Goal: Task Accomplishment & Management: Manage account settings

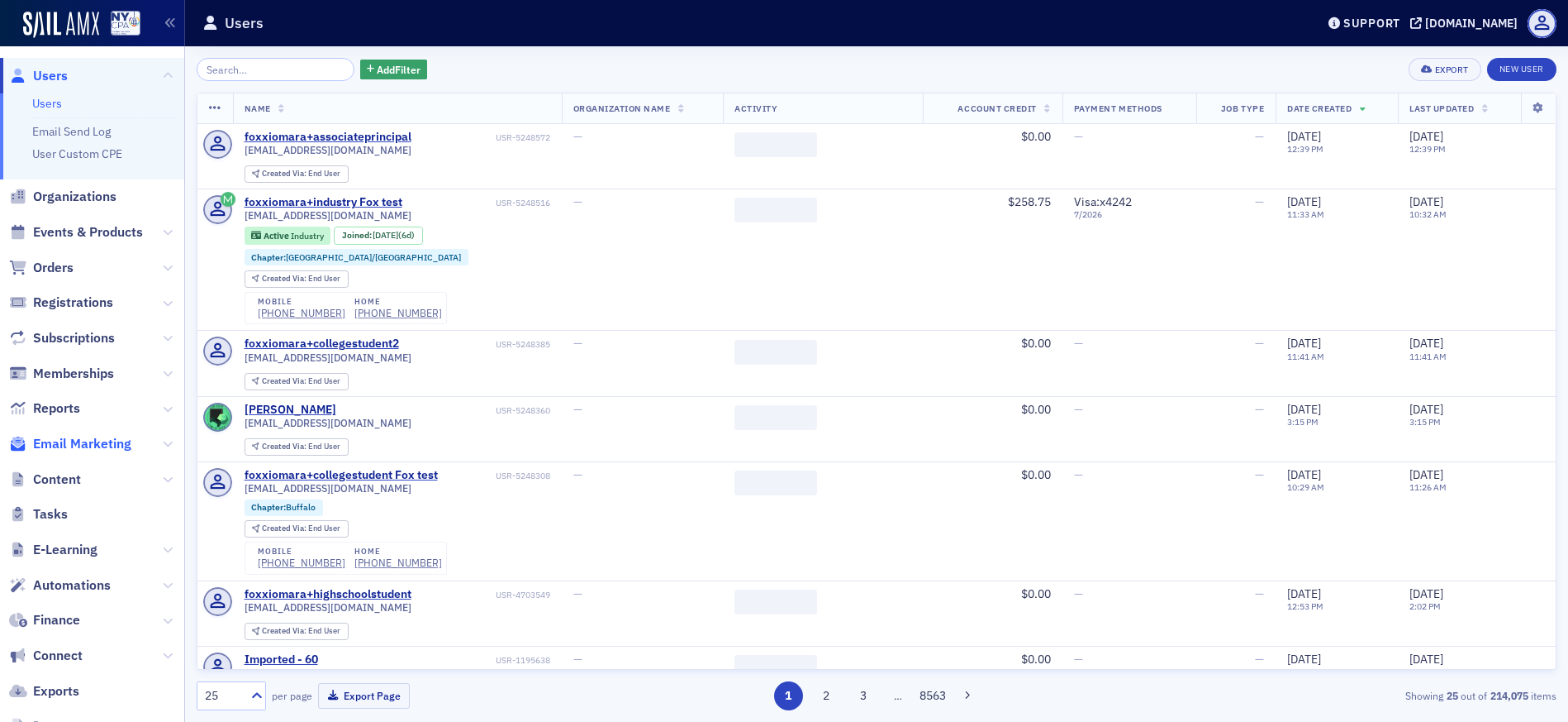
click at [89, 444] on span "Email Marketing" at bounding box center [81, 444] width 98 height 18
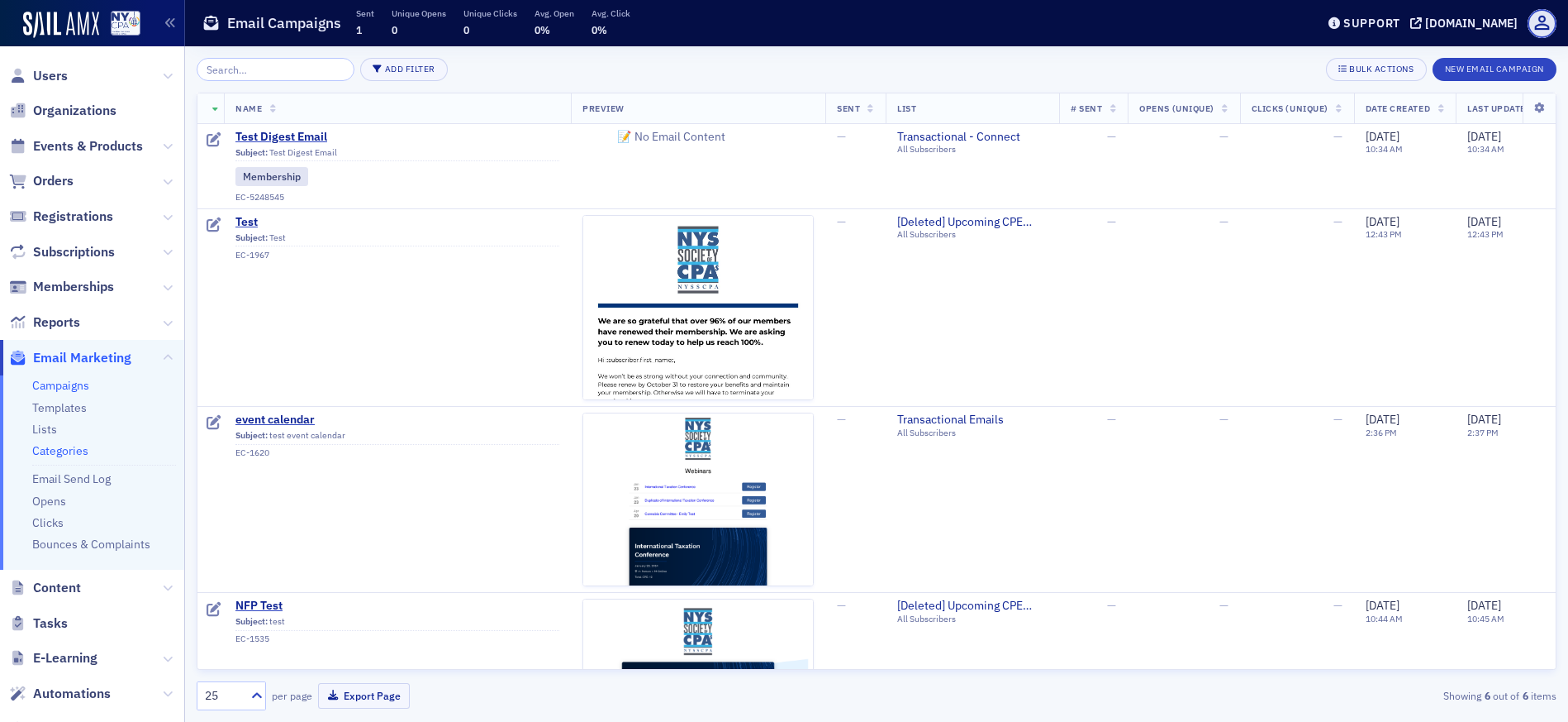
click at [78, 450] on link "Categories" at bounding box center [60, 450] width 56 height 15
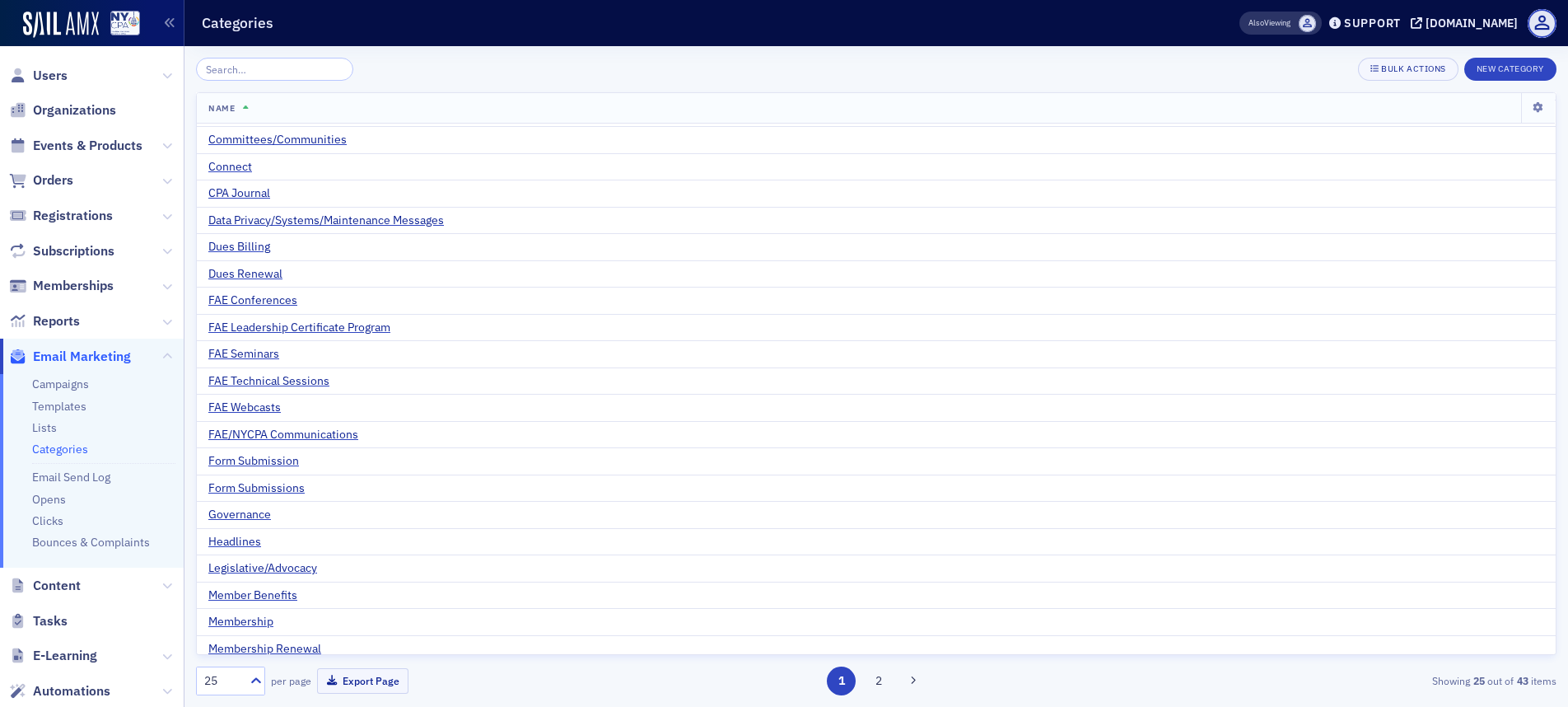
scroll to position [138, 0]
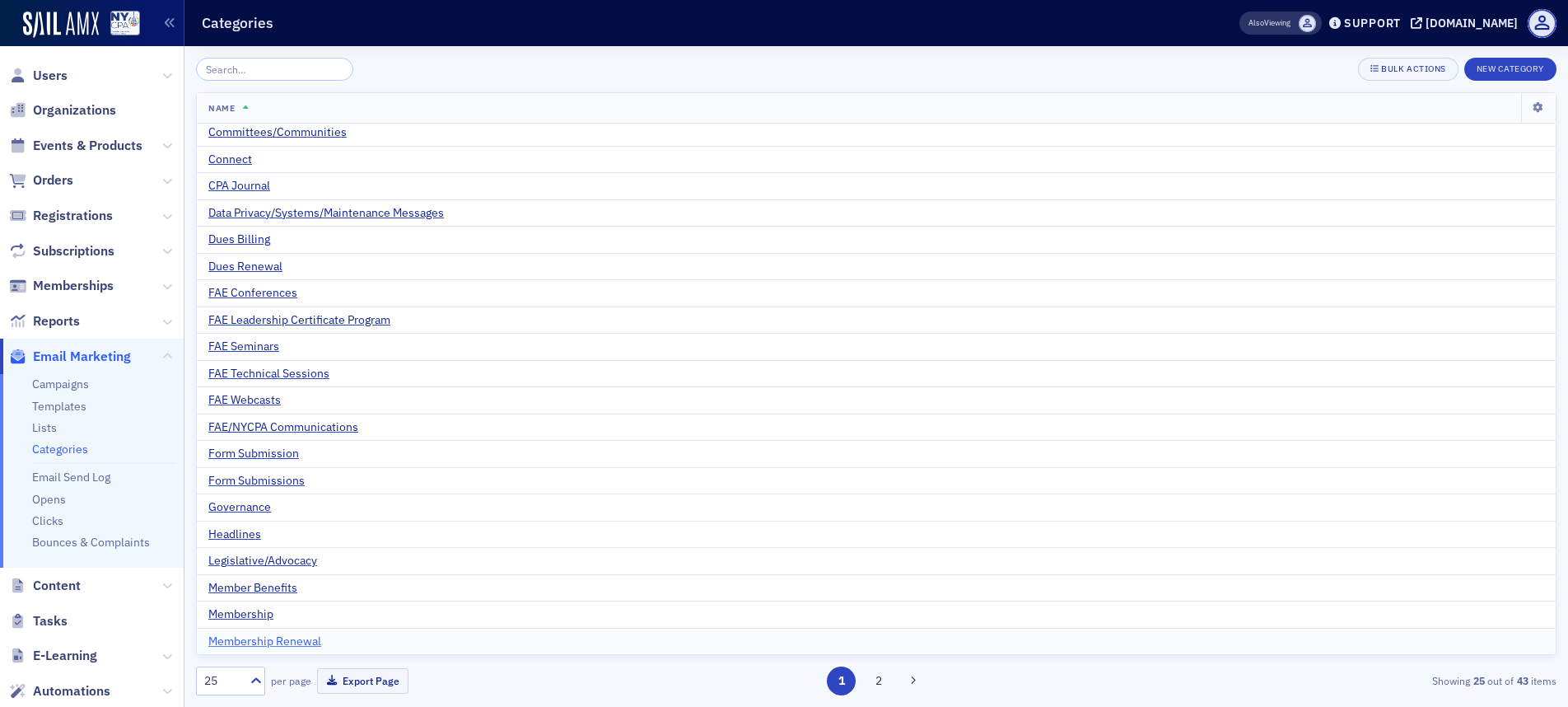
click at [261, 645] on span "Membership Renewal" at bounding box center [264, 642] width 113 height 15
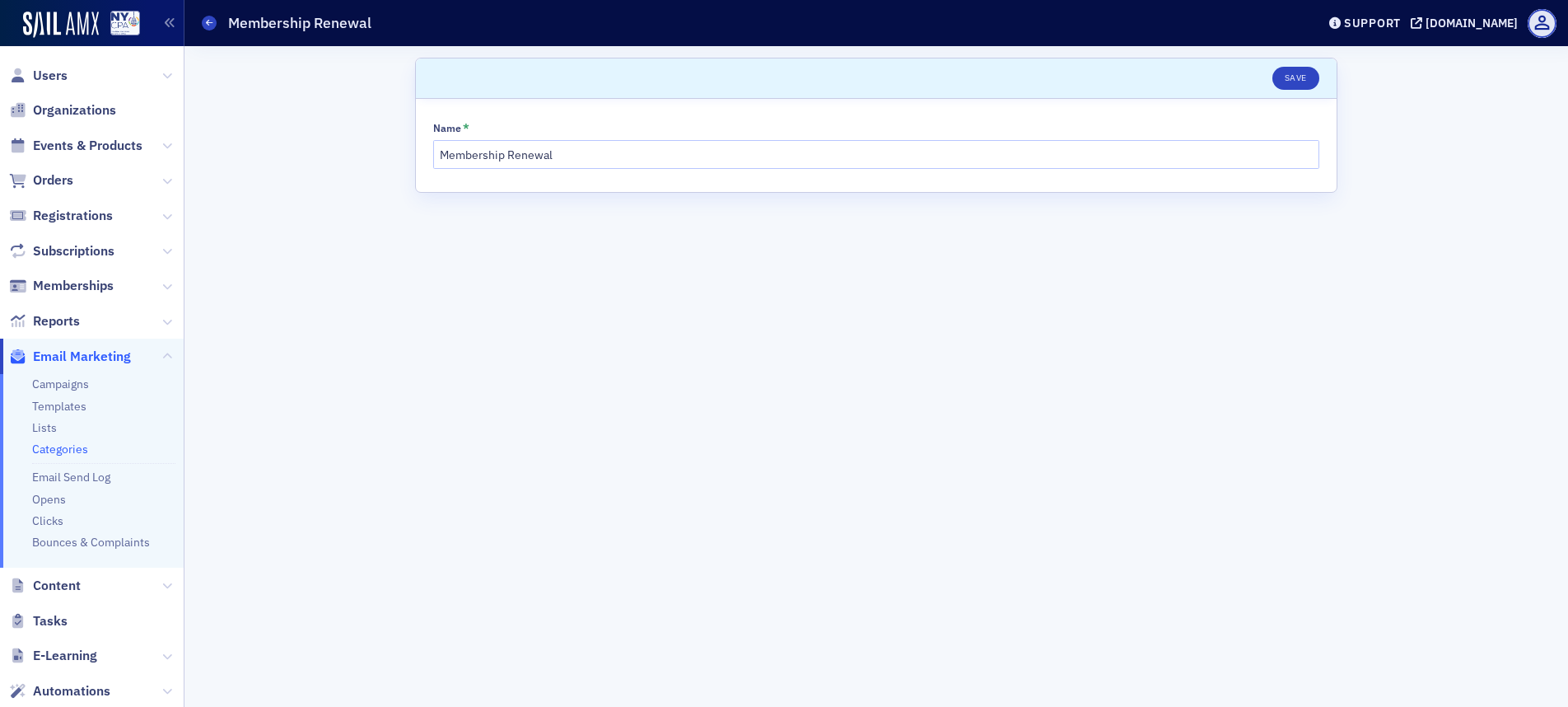
click at [71, 450] on link "Categories" at bounding box center [59, 449] width 56 height 15
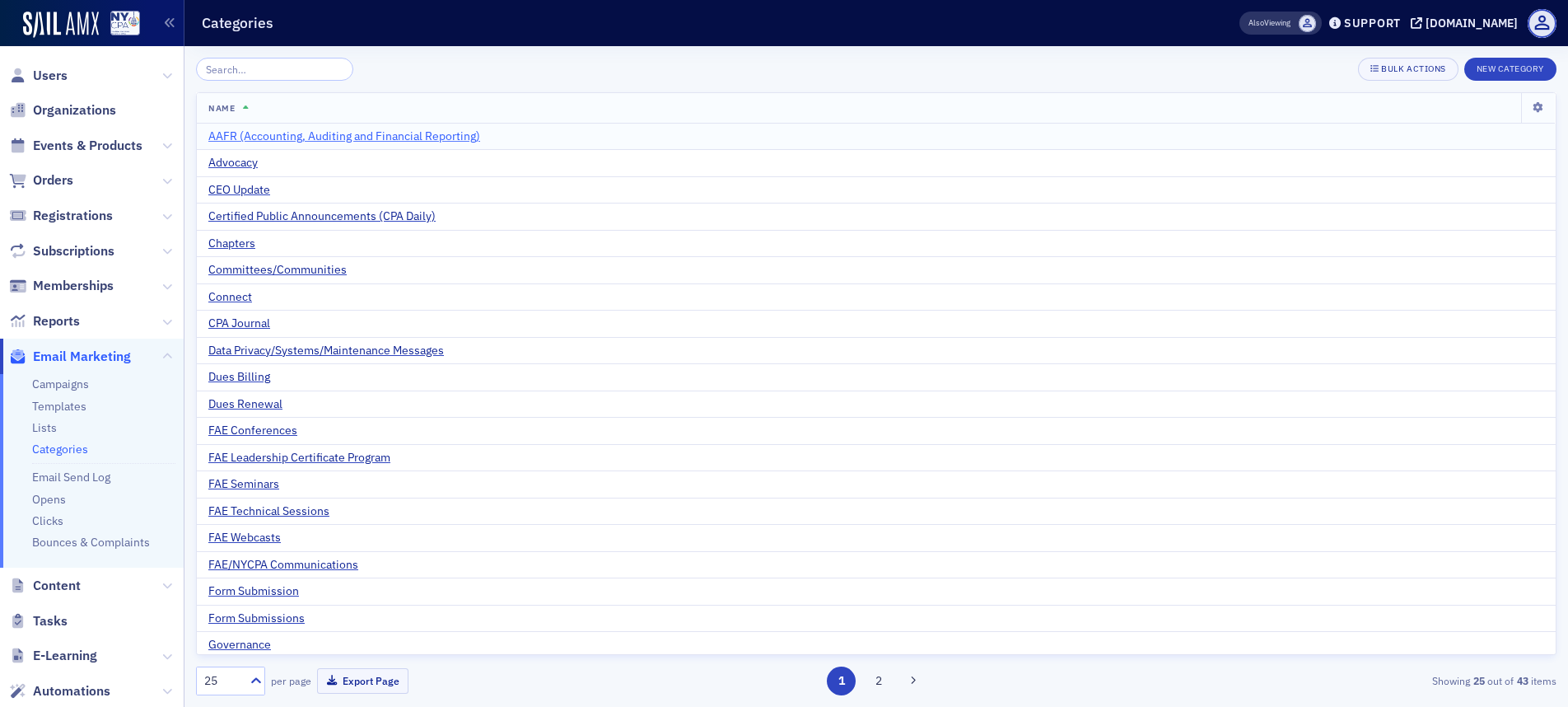
click at [388, 135] on span "AAFR (Accounting, Auditing and Financial Reporting)" at bounding box center [343, 137] width 271 height 15
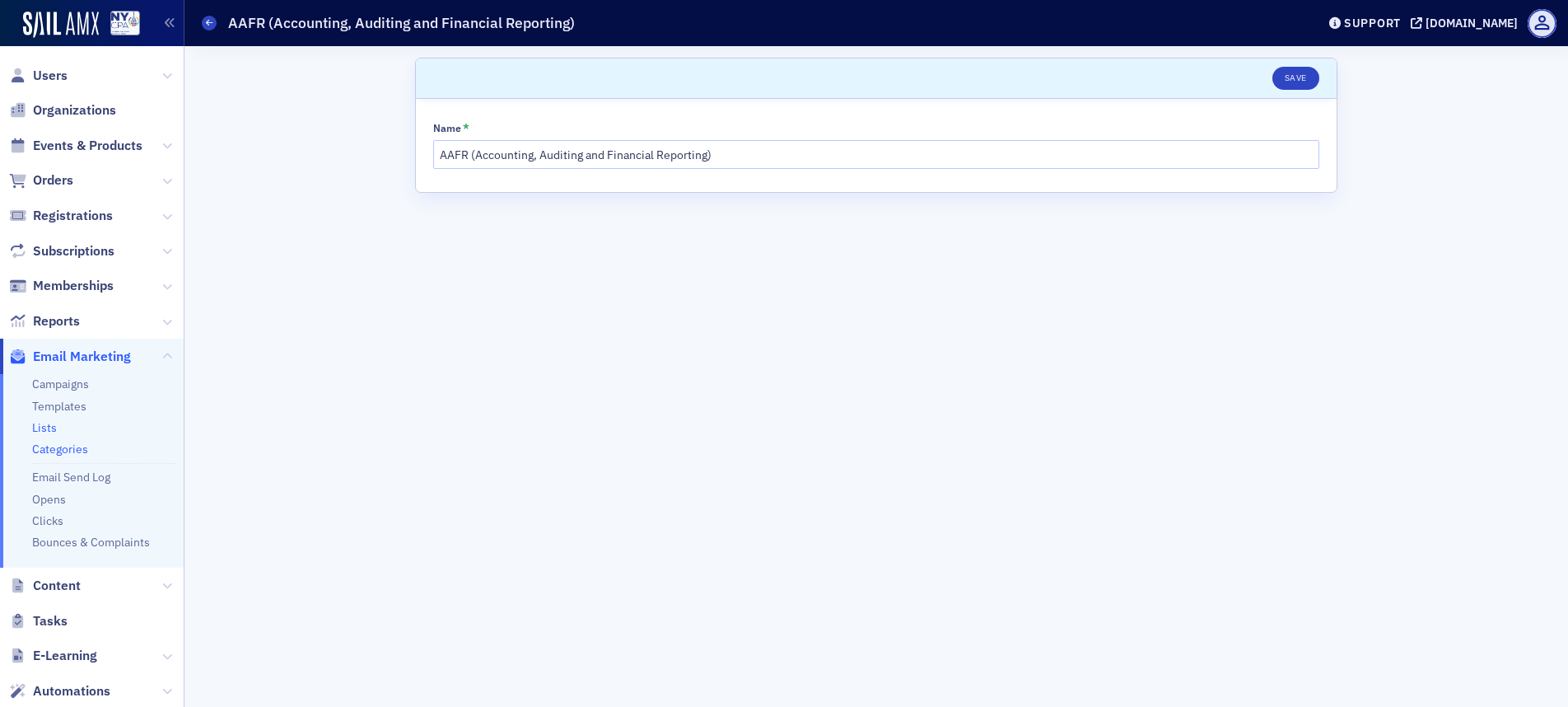
click at [48, 431] on link "Lists" at bounding box center [44, 428] width 25 height 15
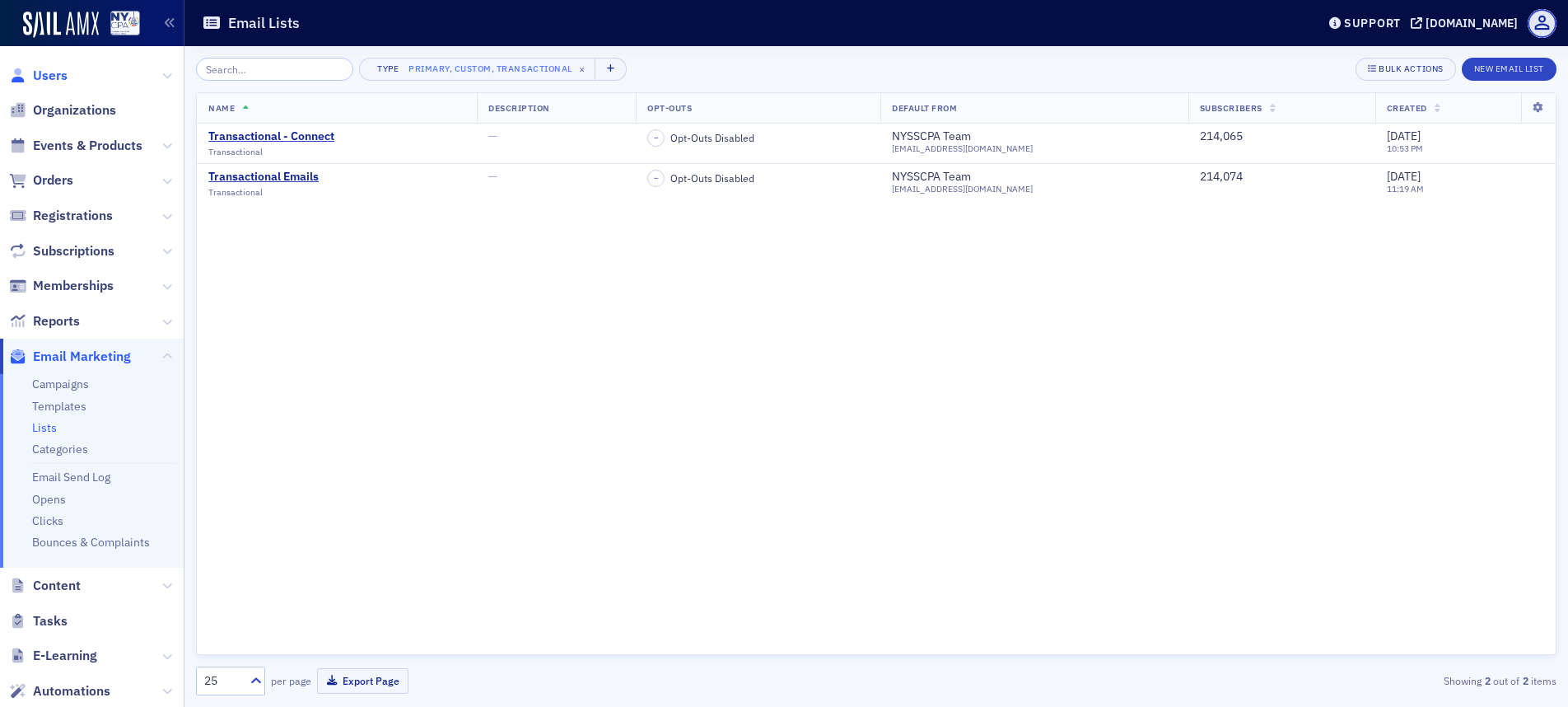
click at [66, 74] on span "Users" at bounding box center [49, 76] width 34 height 18
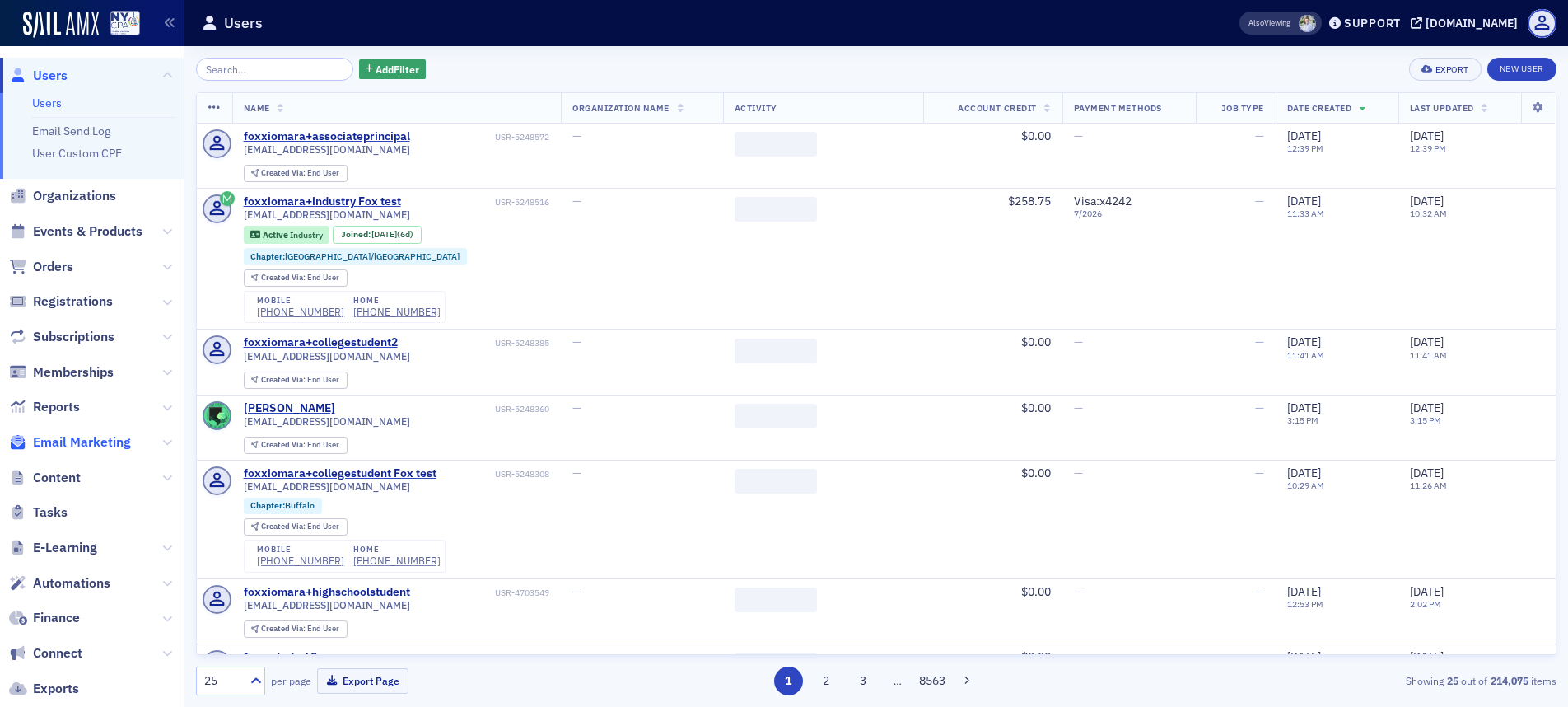
click at [63, 446] on span "Email Marketing" at bounding box center [81, 443] width 98 height 18
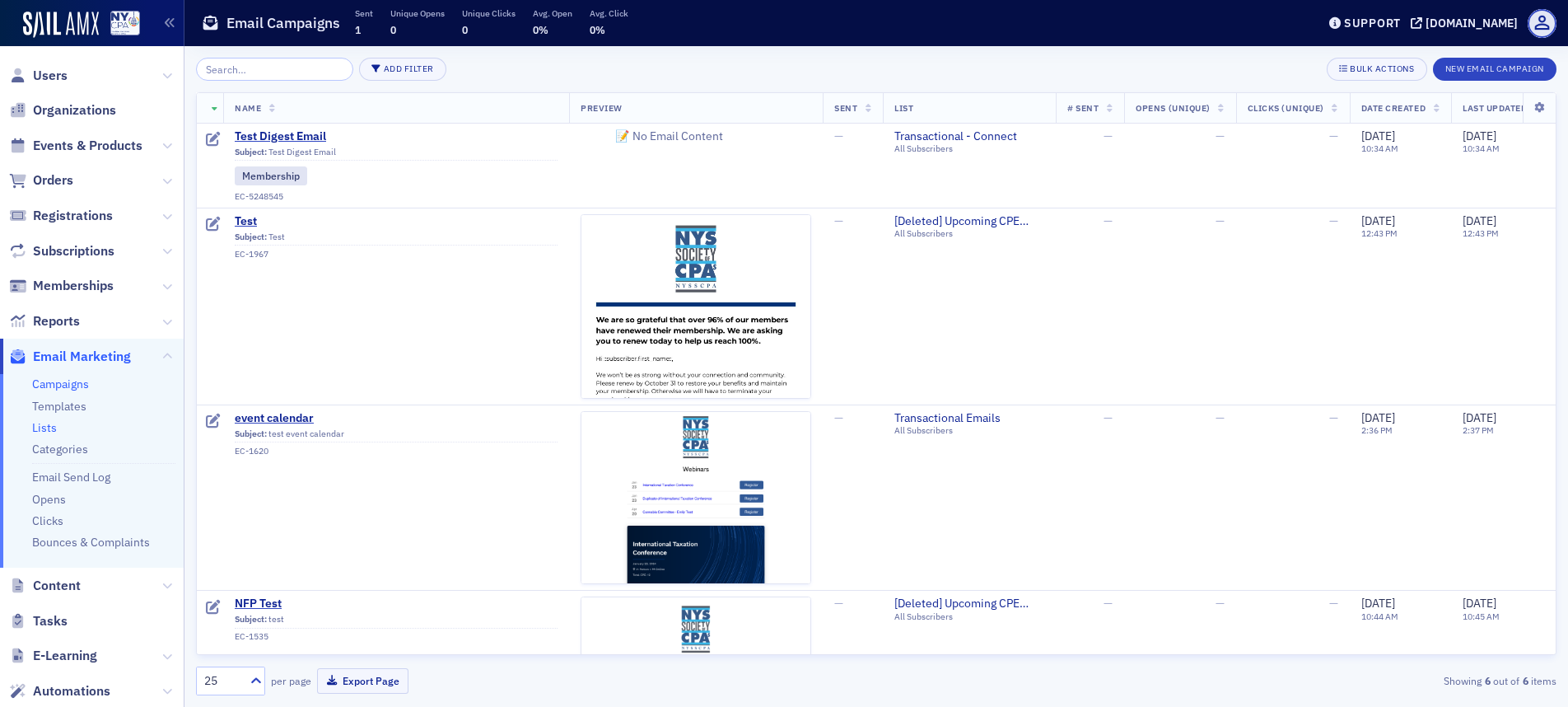
click at [55, 425] on link "Lists" at bounding box center [44, 428] width 25 height 15
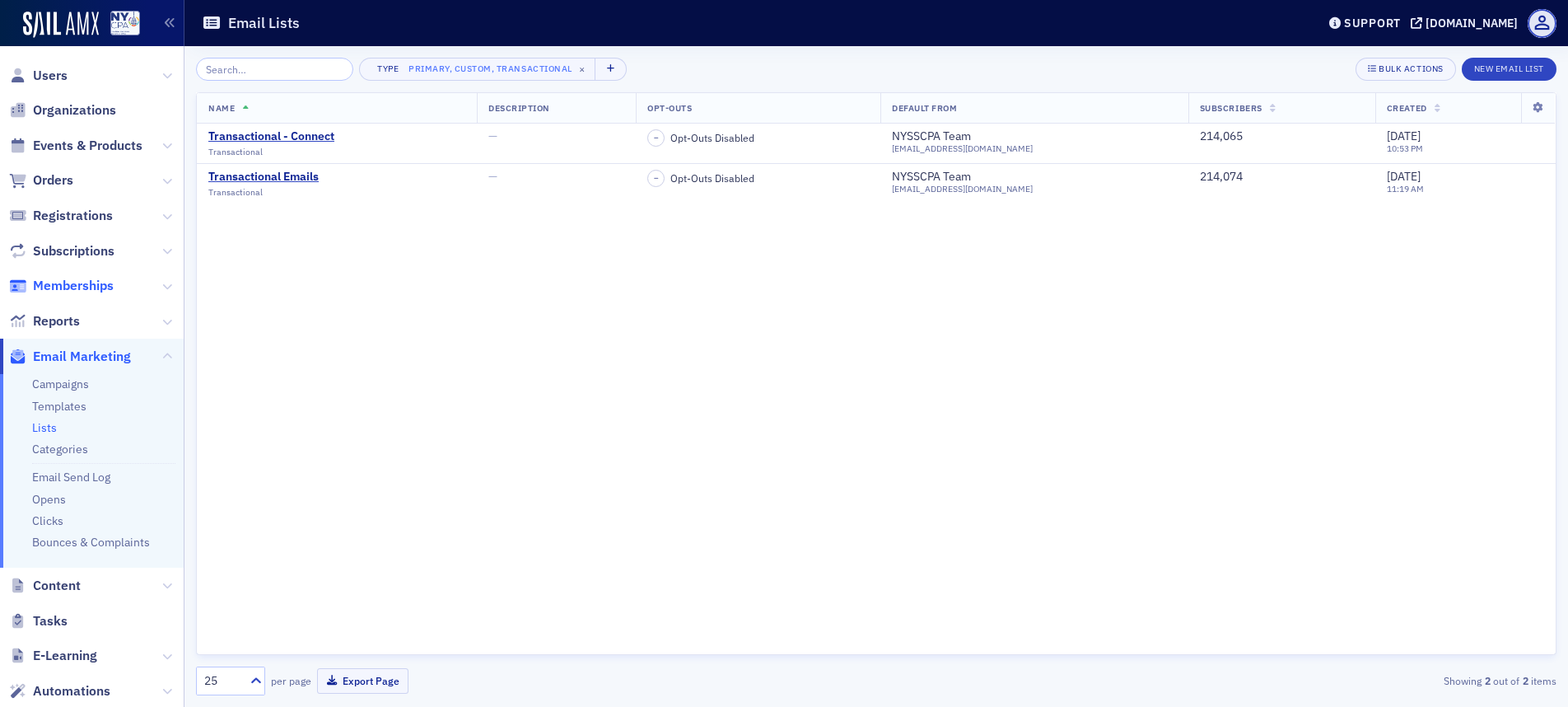
click at [112, 279] on span "Memberships" at bounding box center [73, 286] width 81 height 18
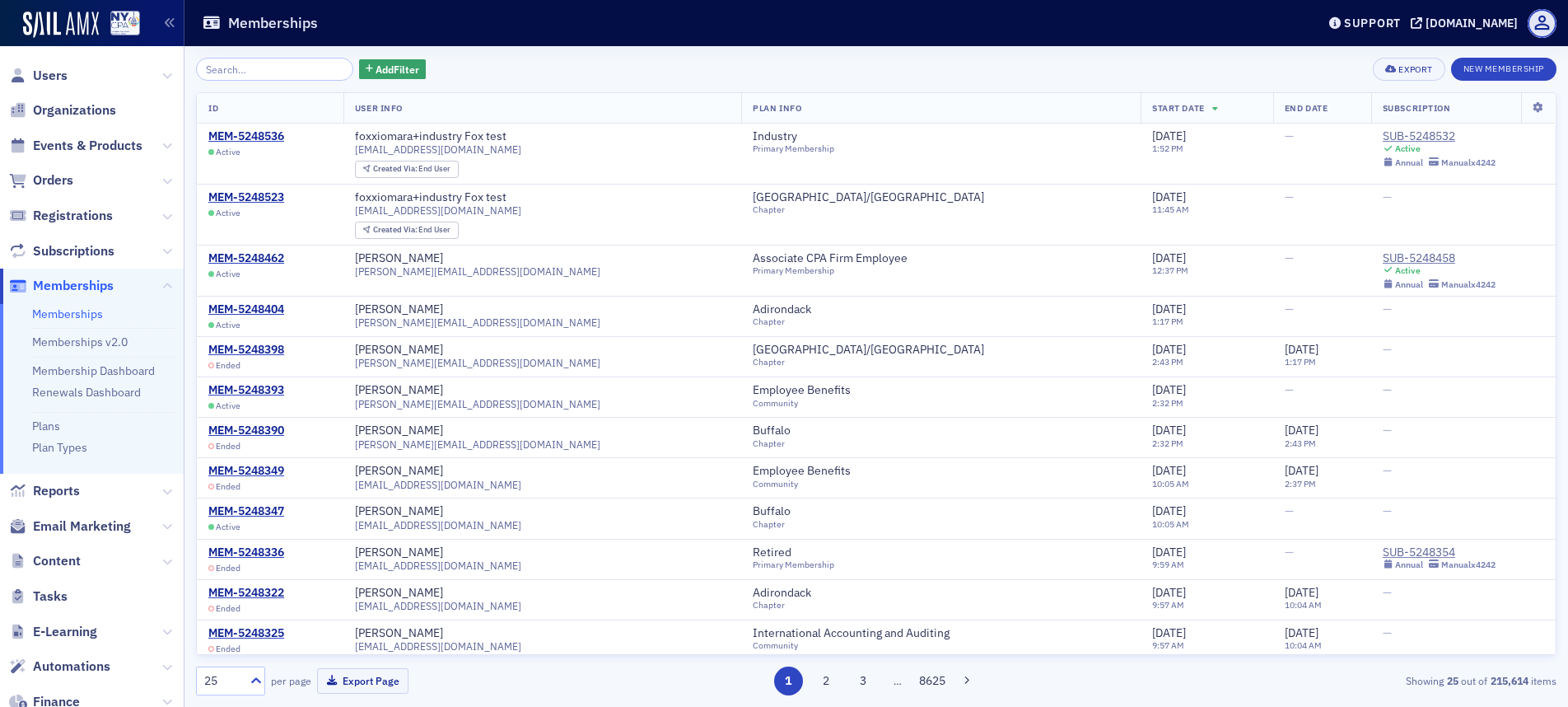
click at [1520, 114] on th at bounding box center [1537, 108] width 34 height 30
click at [1524, 109] on icon at bounding box center [1538, 108] width 33 height 10
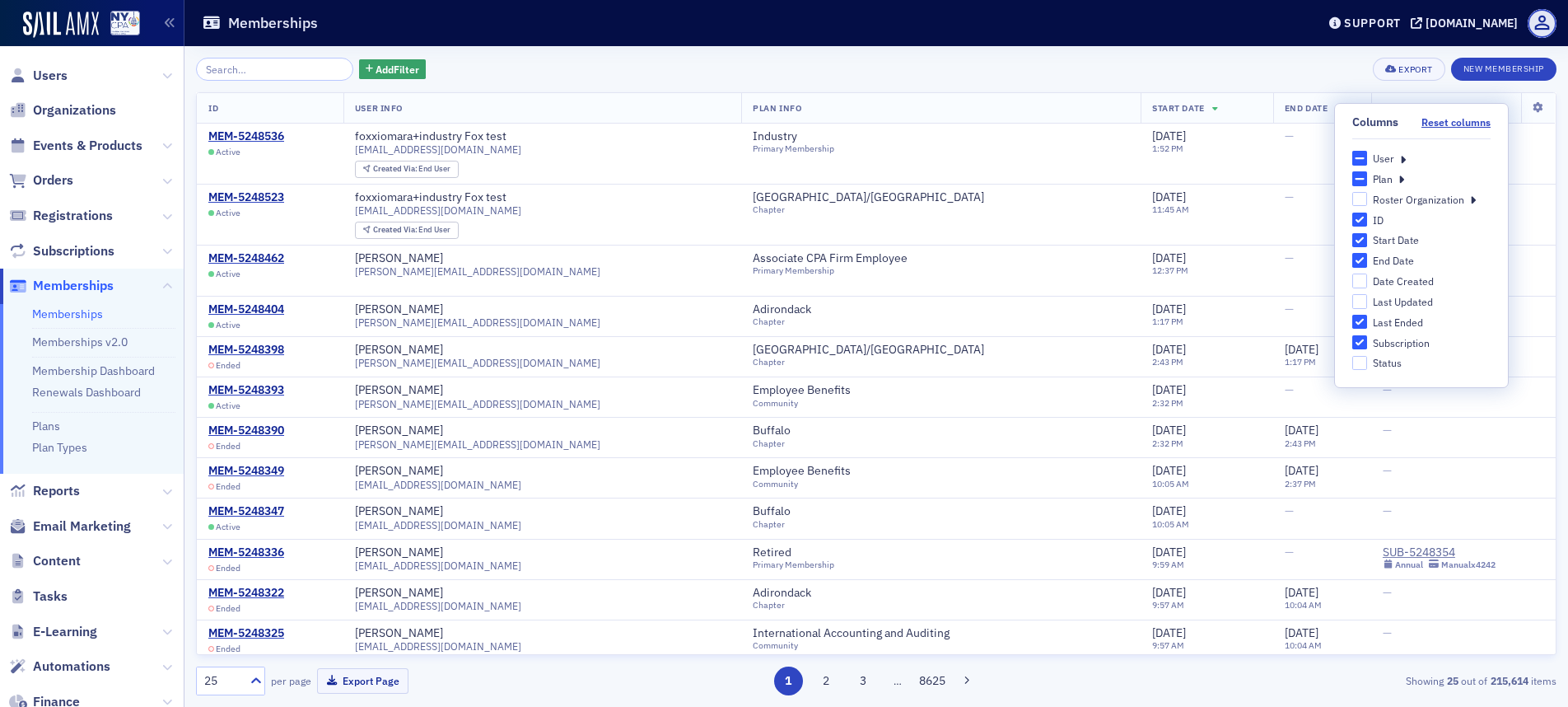
click at [999, 38] on header "Memberships Support [DOMAIN_NAME]" at bounding box center [876, 23] width 1383 height 46
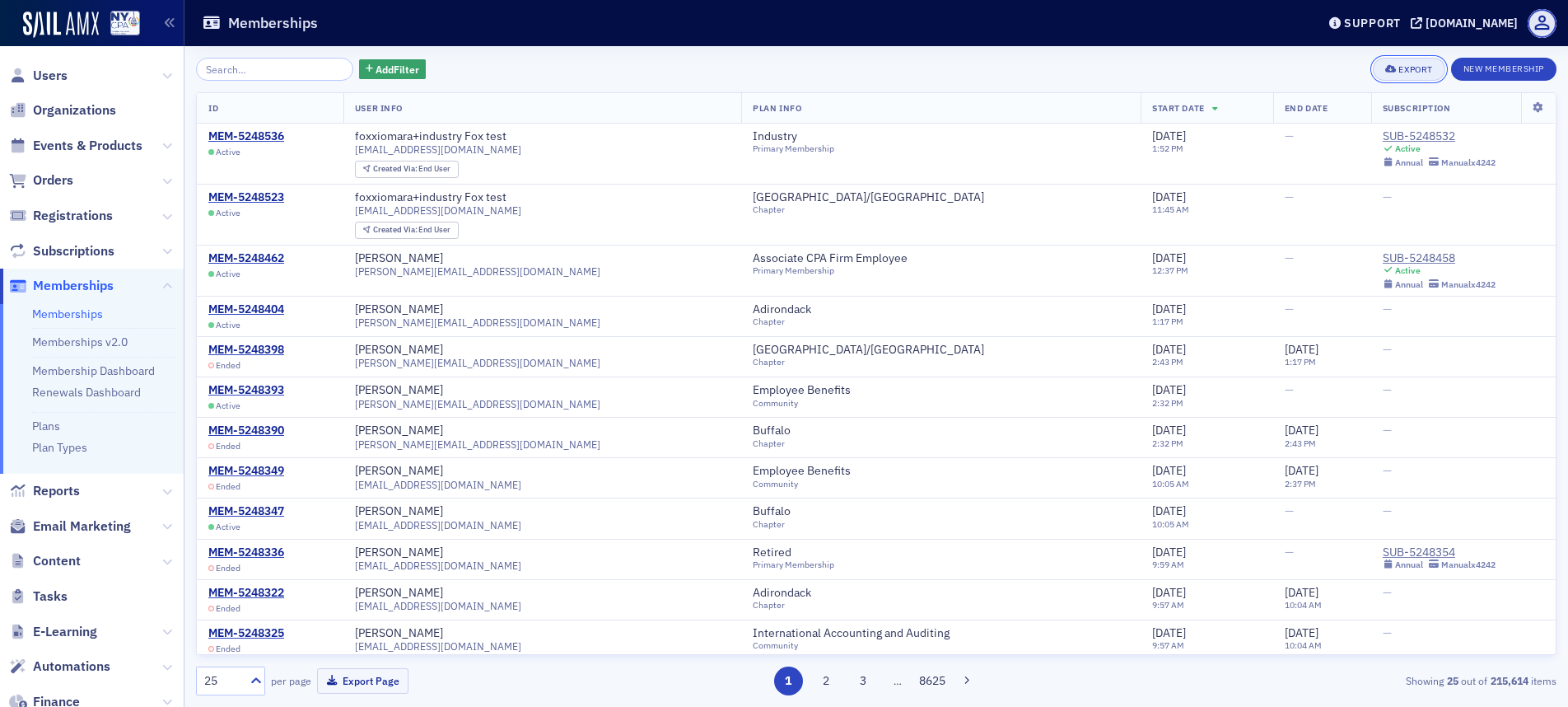
click at [1408, 76] on button "Export" at bounding box center [1408, 69] width 72 height 23
click at [1395, 126] on button "Export All ( 215,614 Memberships )" at bounding box center [1353, 125] width 178 height 27
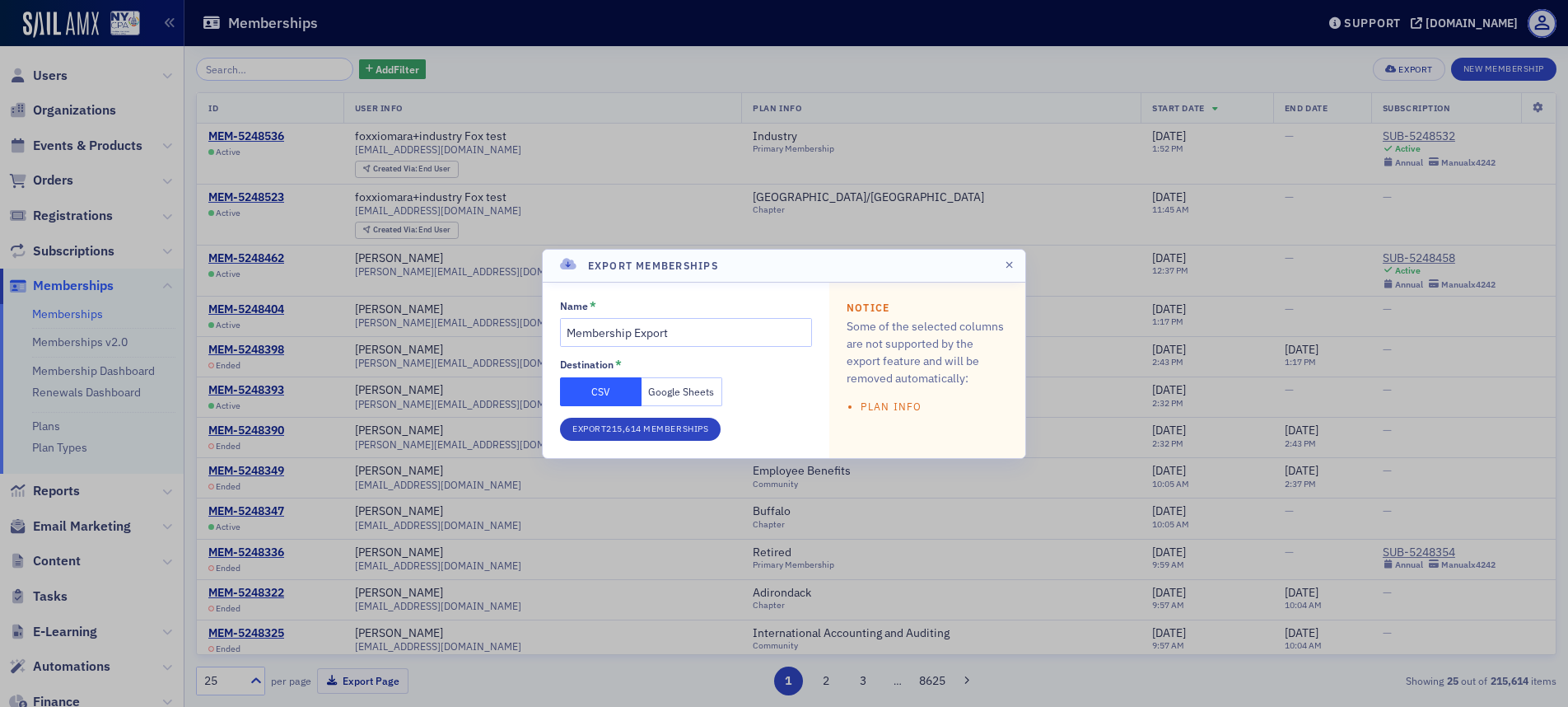
click at [692, 394] on button "Google Sheets" at bounding box center [683, 391] width 82 height 29
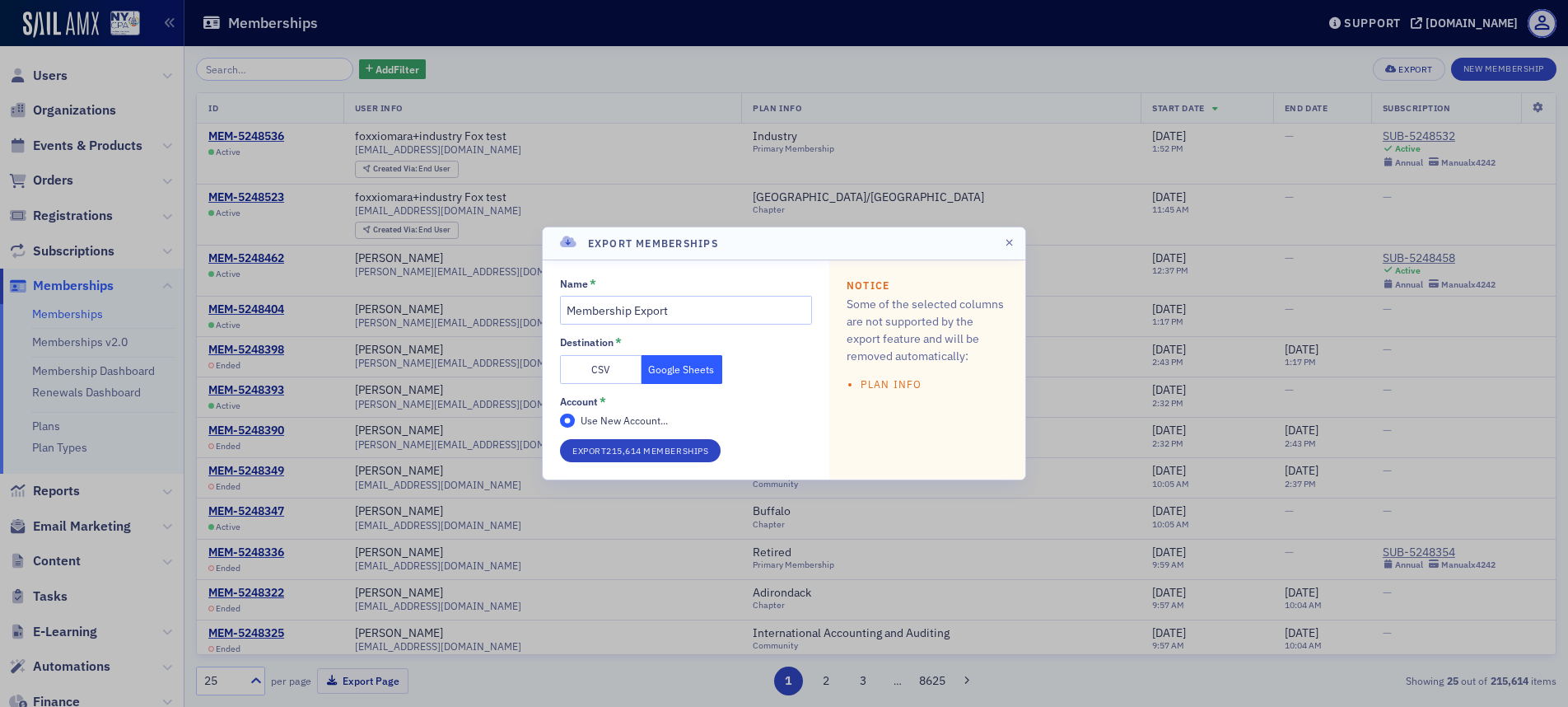
click at [609, 370] on button "CSV" at bounding box center [601, 369] width 82 height 29
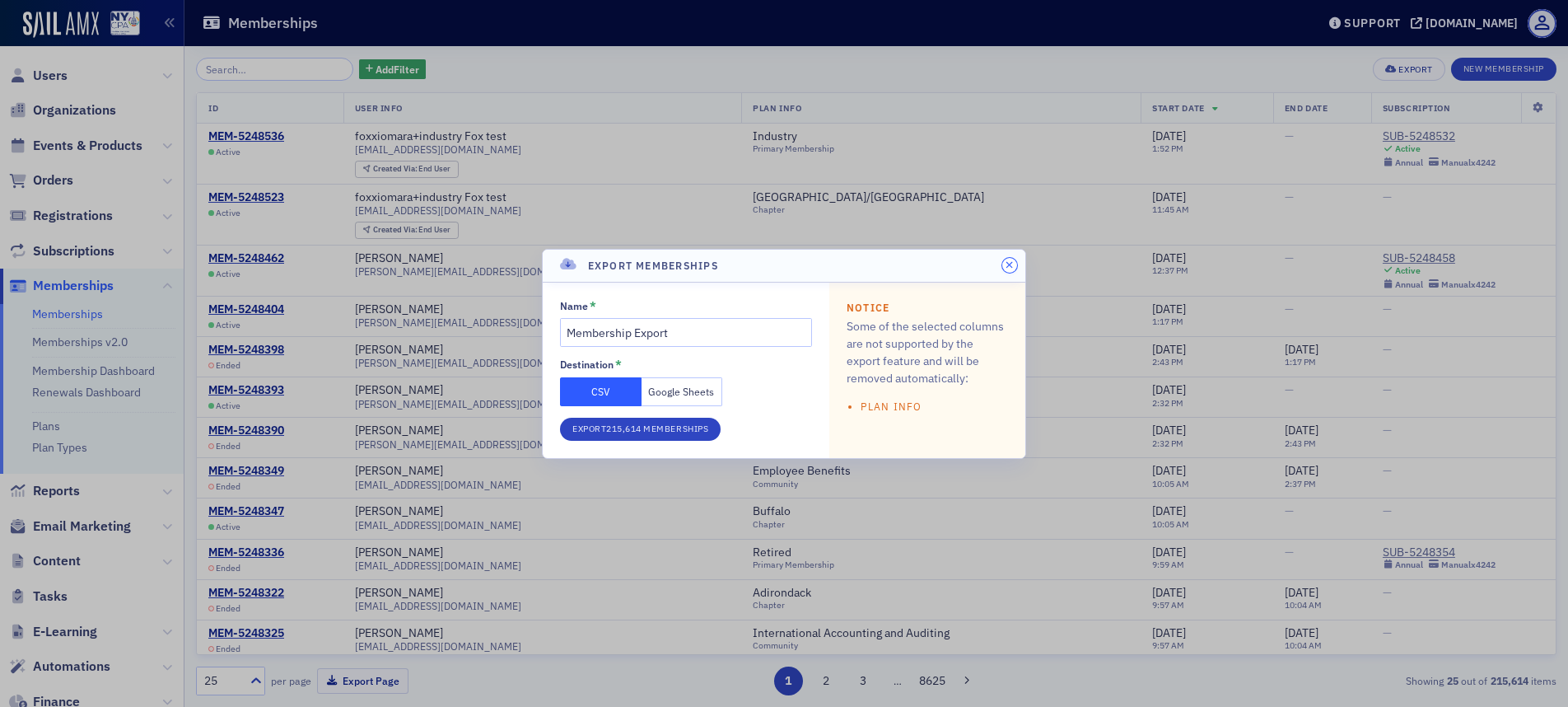
click at [1012, 261] on icon "button" at bounding box center [1009, 265] width 8 height 10
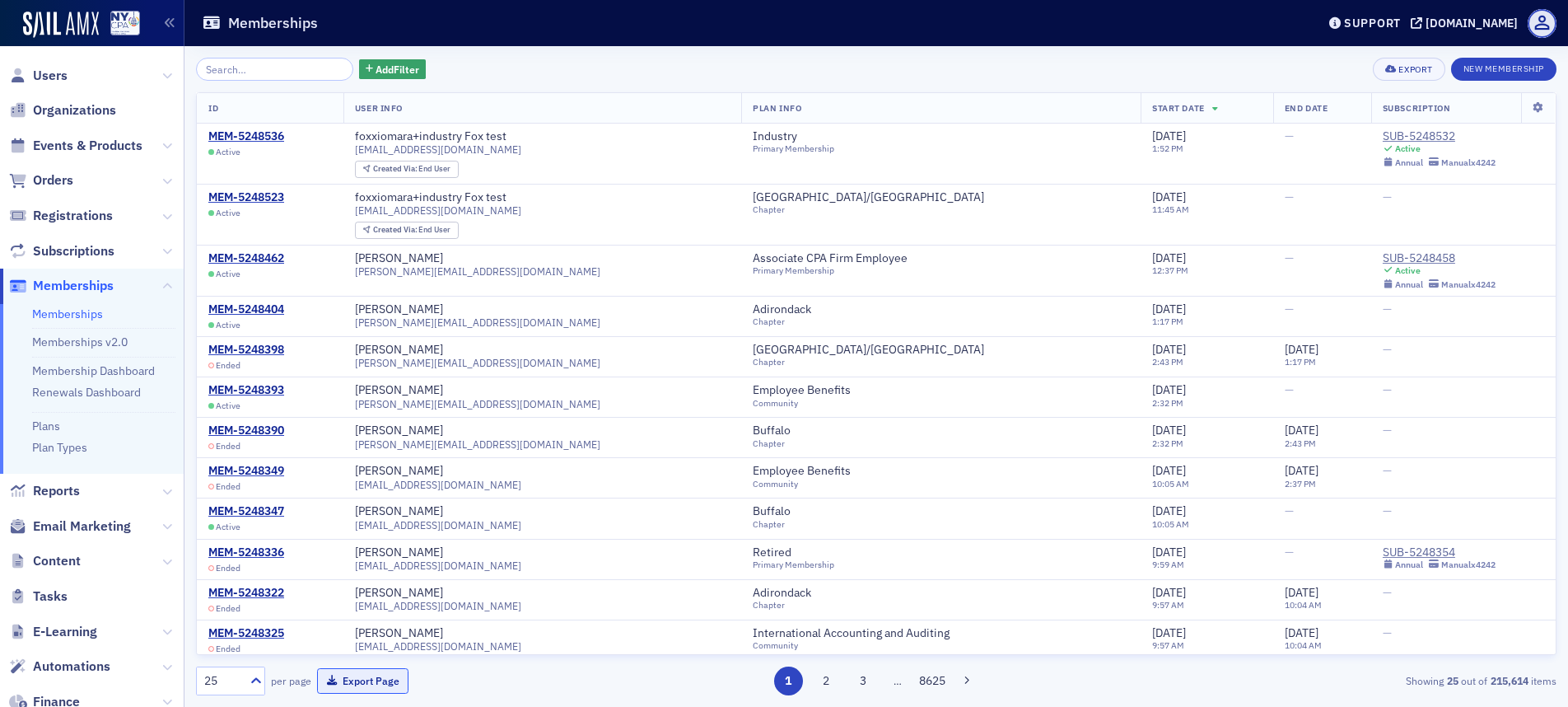
click at [385, 679] on button "Export Page" at bounding box center [363, 680] width 91 height 26
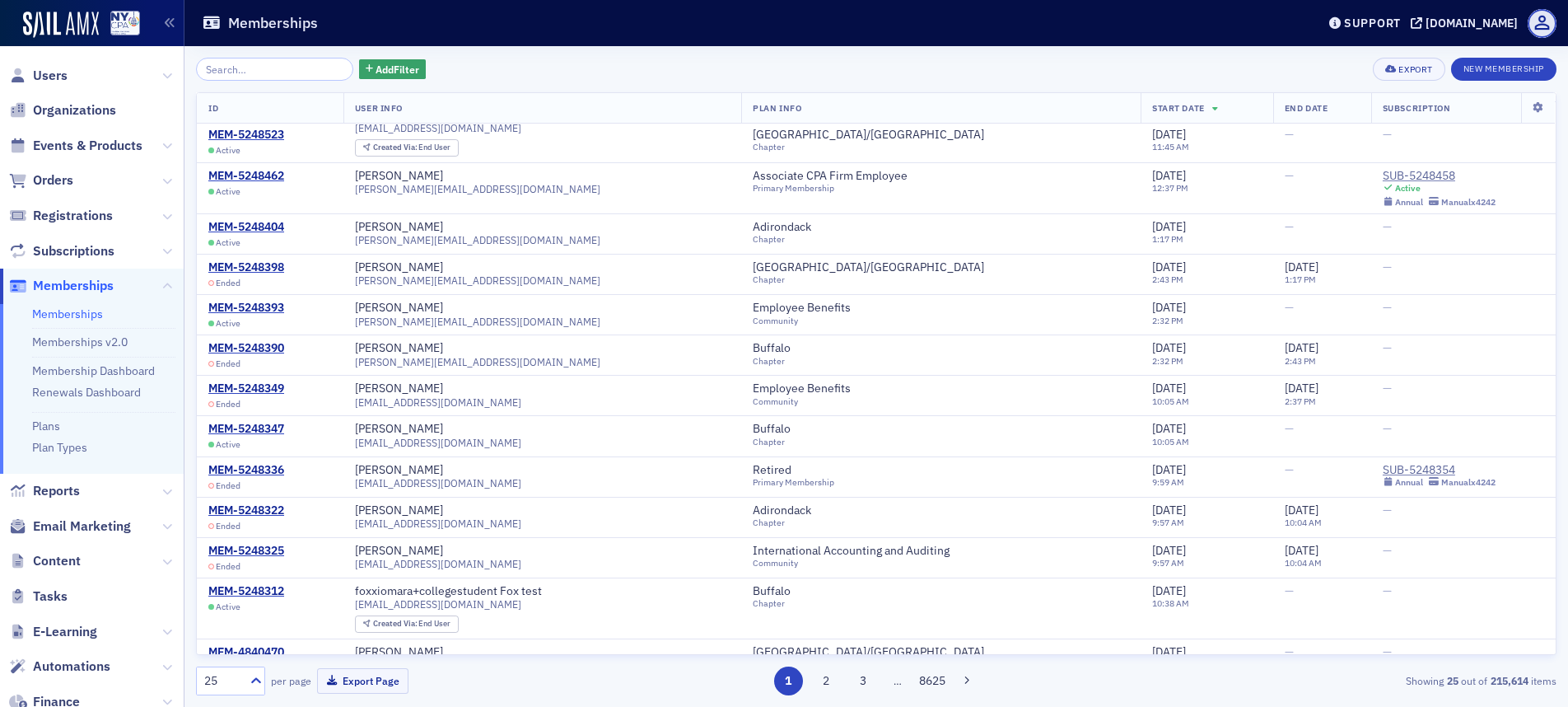
scroll to position [119, 0]
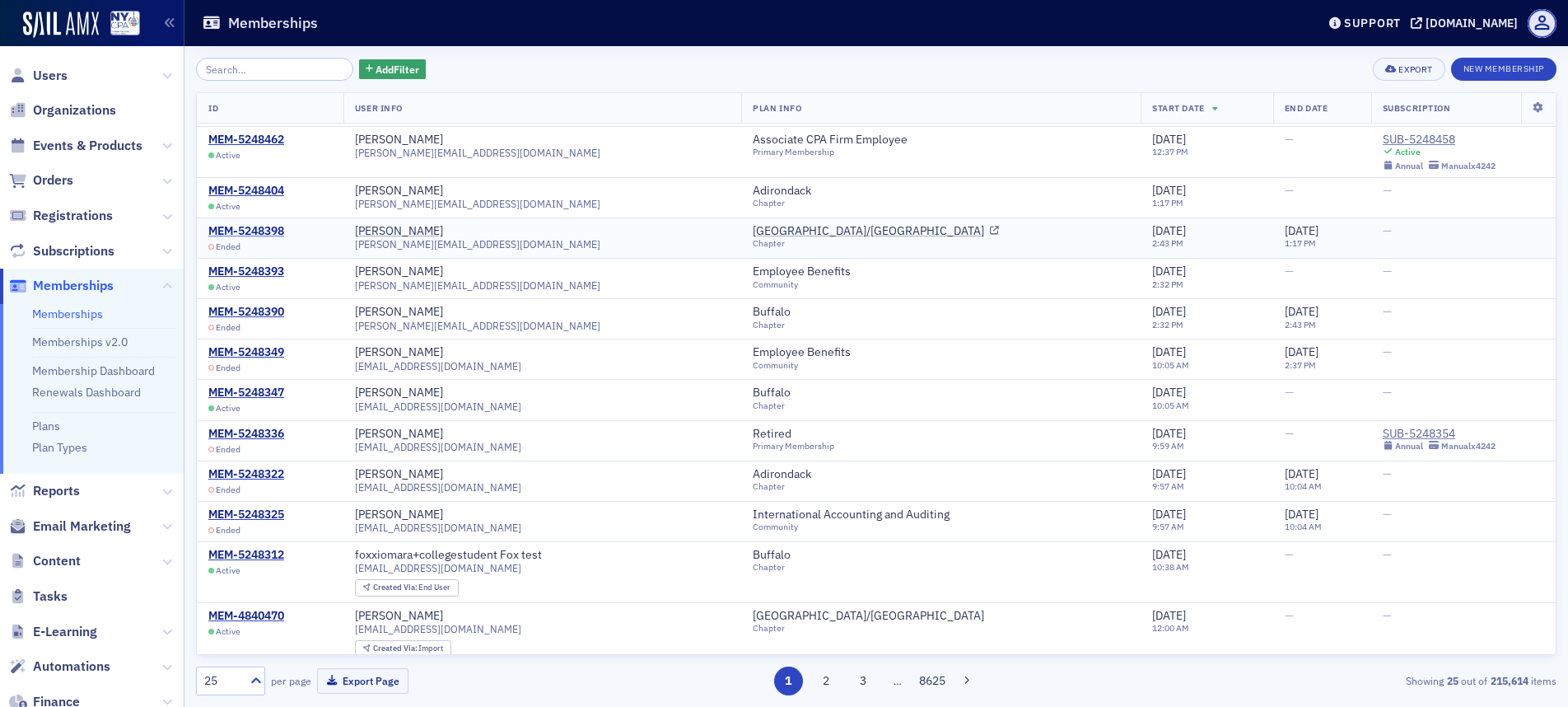
click at [240, 230] on div "MEM-5248398" at bounding box center [246, 231] width 76 height 15
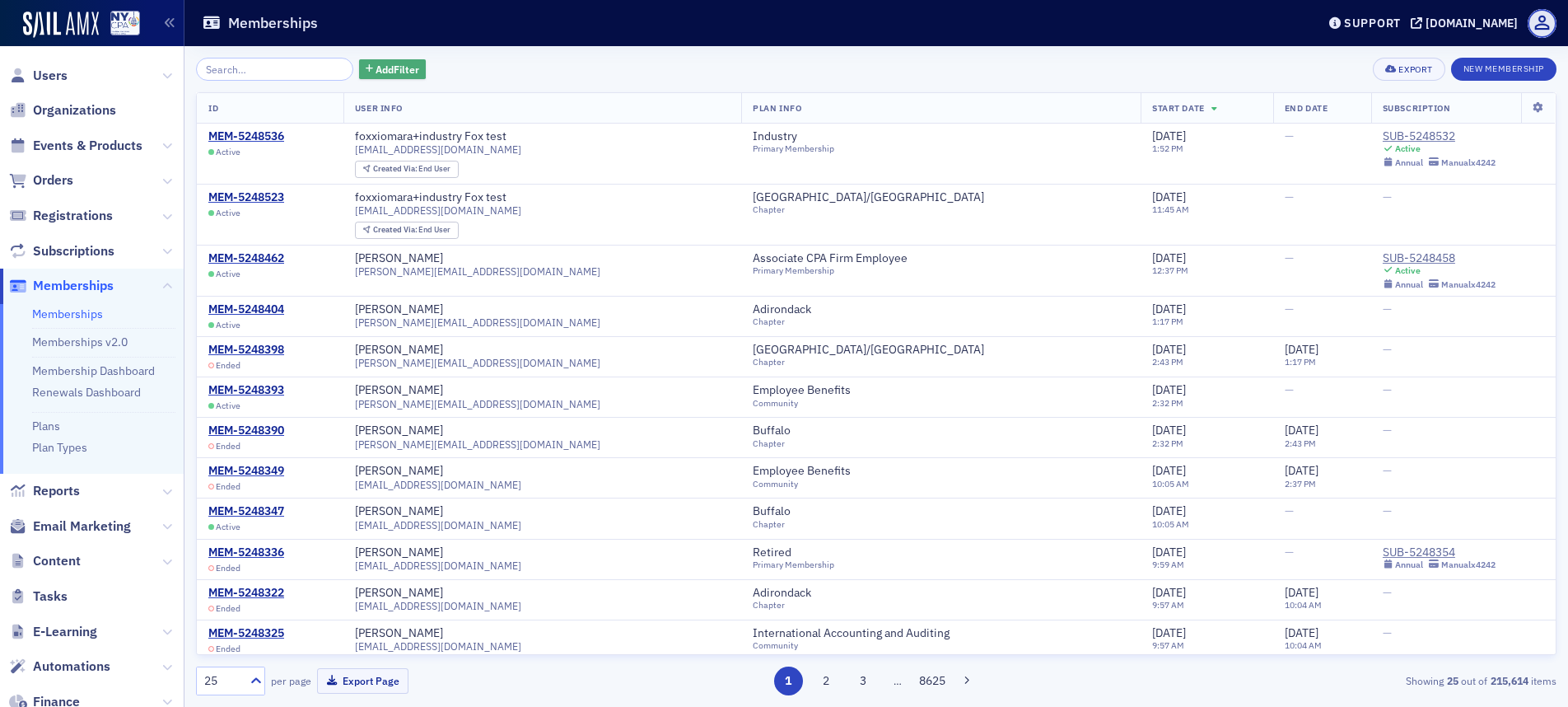
click at [376, 70] on span "Add Filter" at bounding box center [398, 69] width 43 height 15
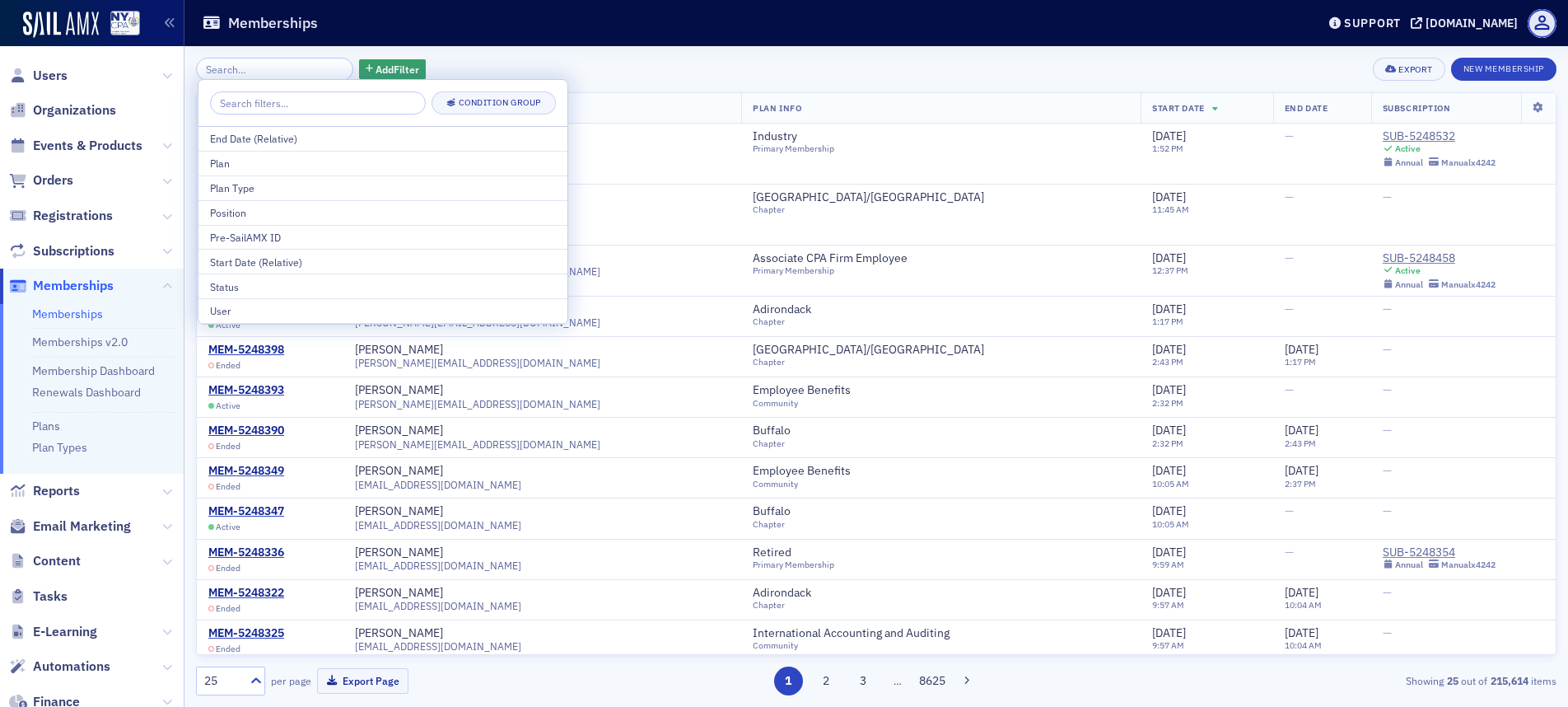
click at [506, 48] on div "Add Filter Export New Membership ID User Info Plan Info Start Date End Date Sub…" at bounding box center [876, 376] width 1360 height 661
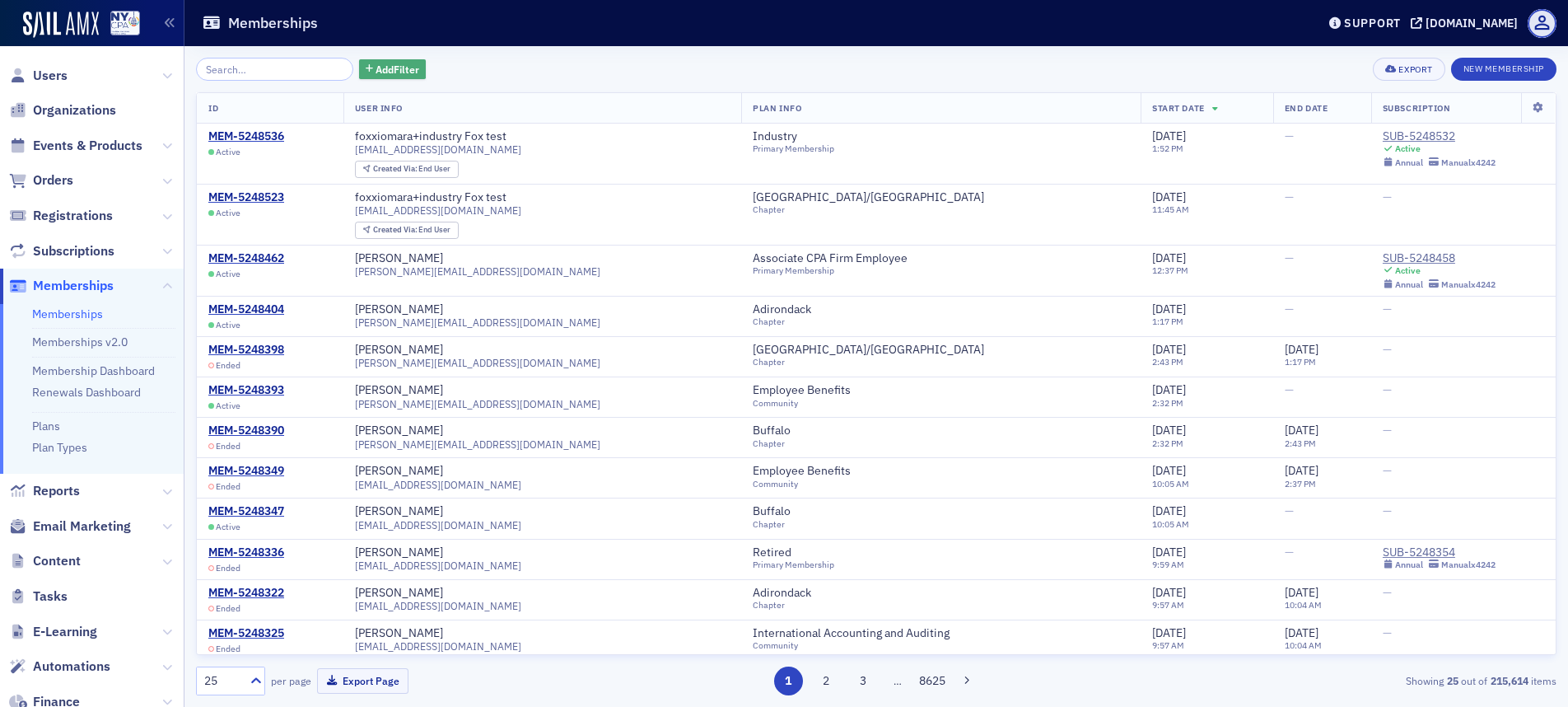
click at [393, 74] on span "Add Filter" at bounding box center [398, 69] width 43 height 15
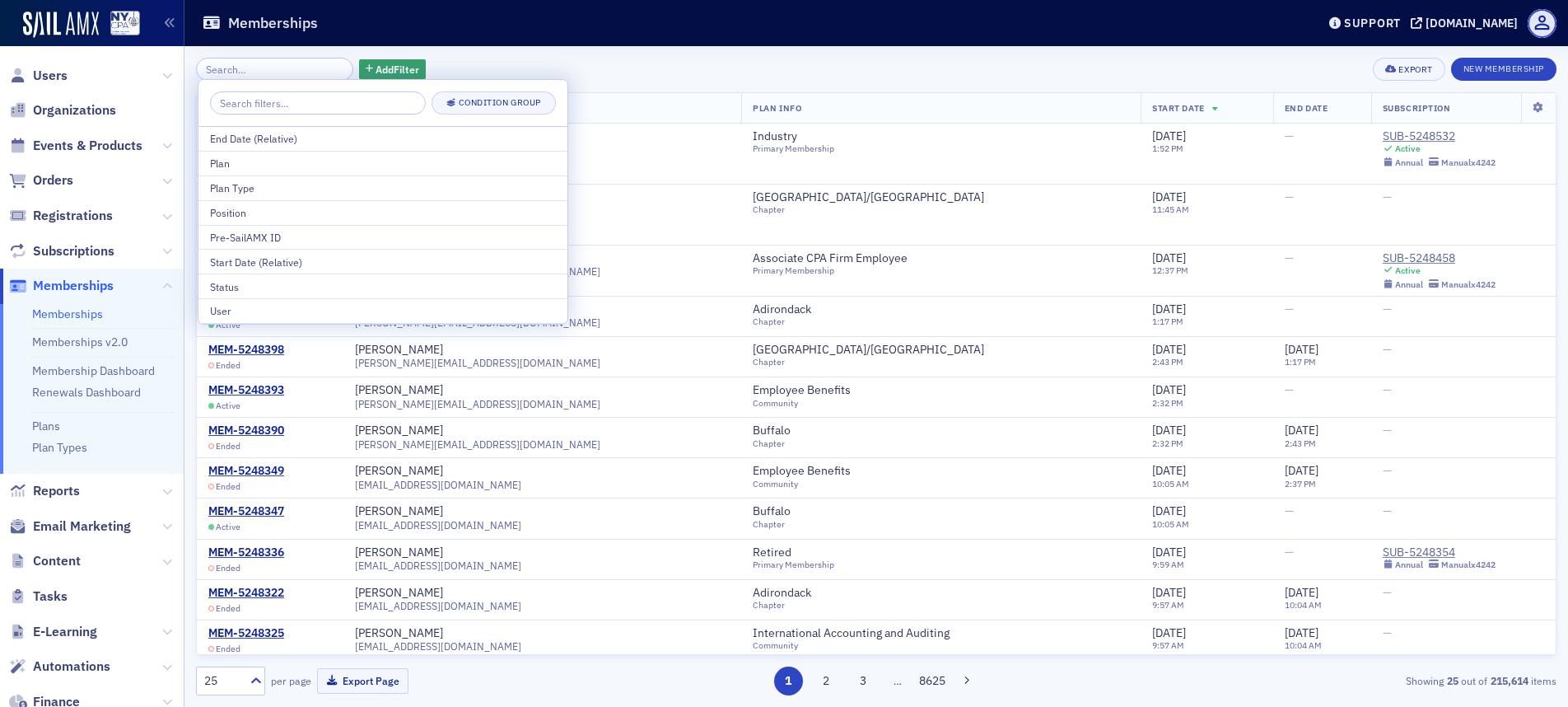
click at [482, 53] on div "Add Filter Export New Membership ID User Info Plan Info Start Date End Date Sub…" at bounding box center [876, 376] width 1360 height 661
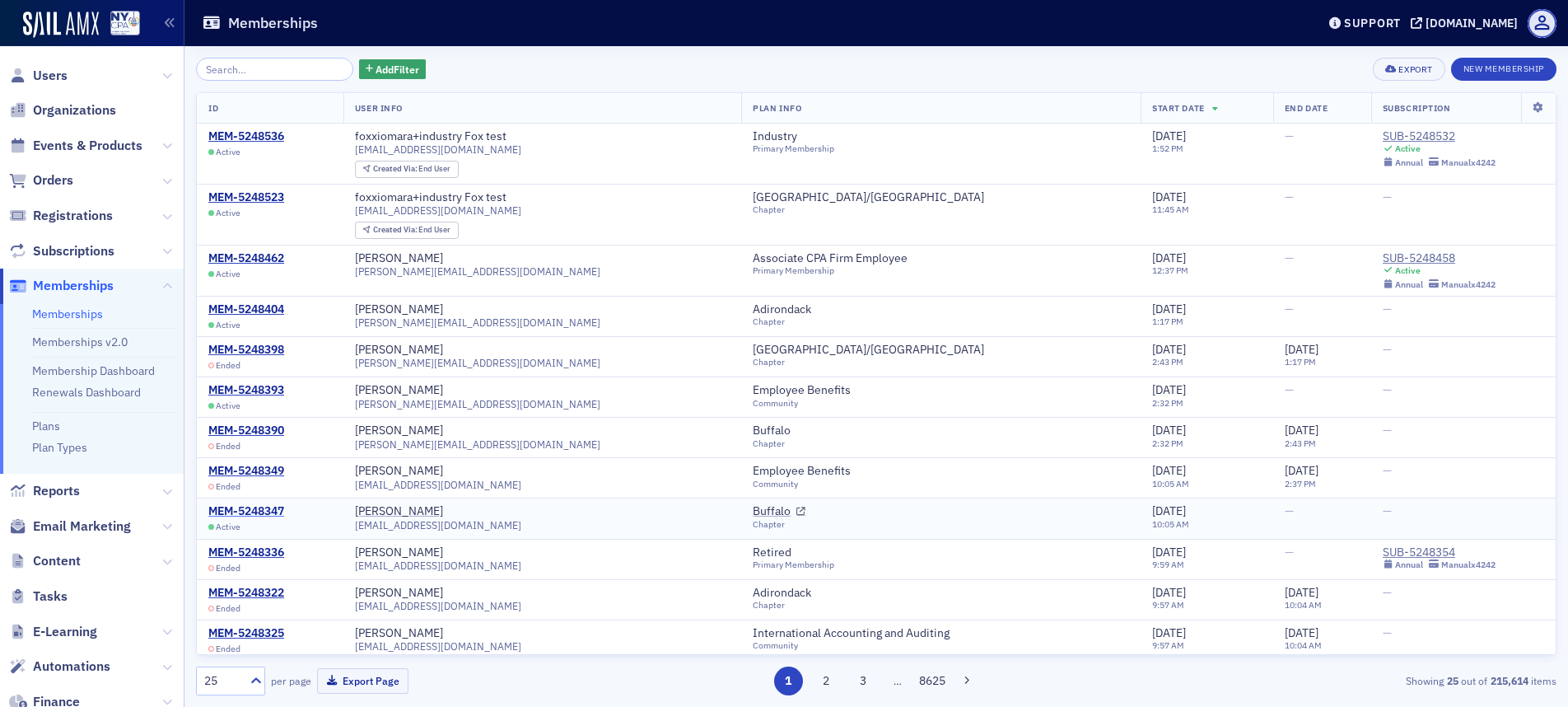
click at [248, 513] on div "MEM-5248347" at bounding box center [246, 511] width 76 height 15
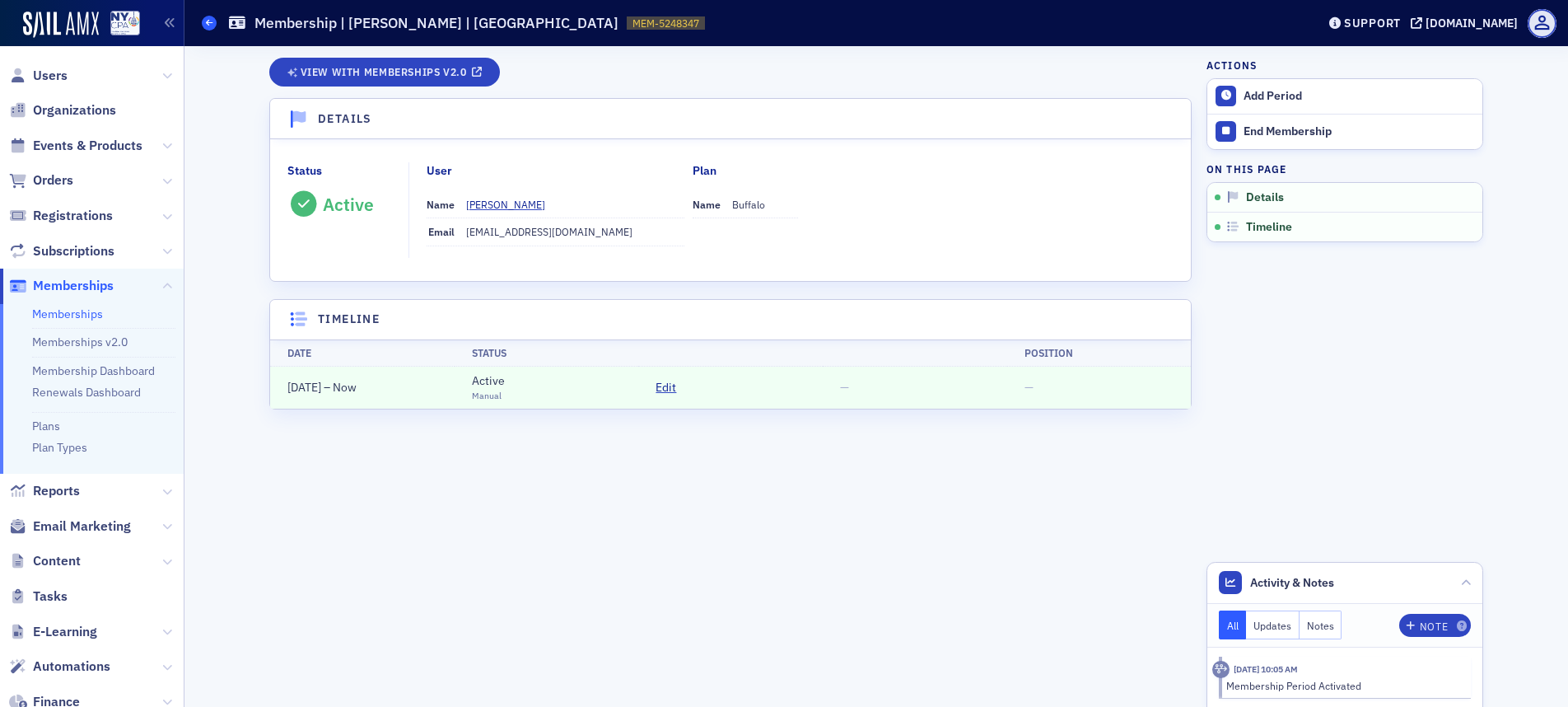
click at [215, 19] on span at bounding box center [210, 23] width 15 height 15
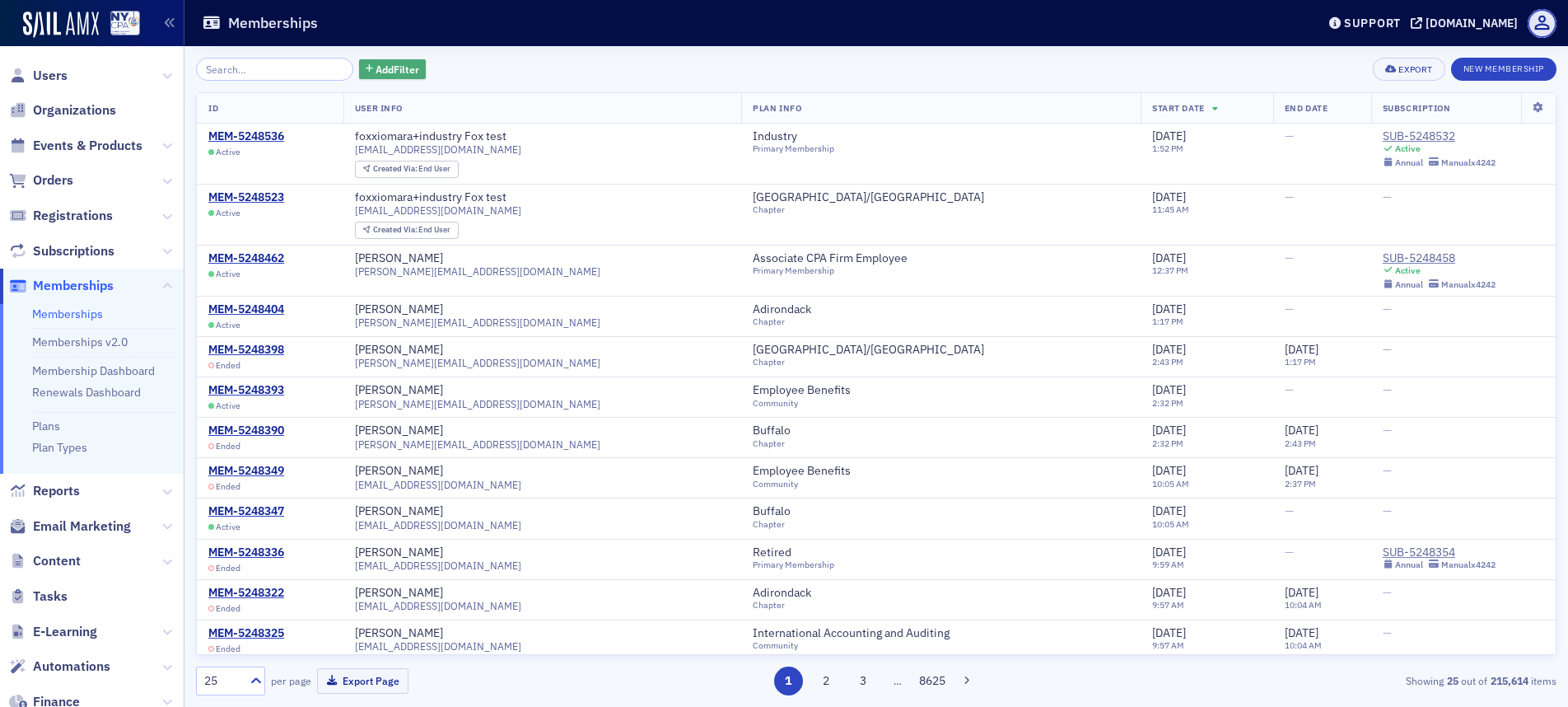
click at [376, 67] on span "Add Filter" at bounding box center [398, 69] width 43 height 15
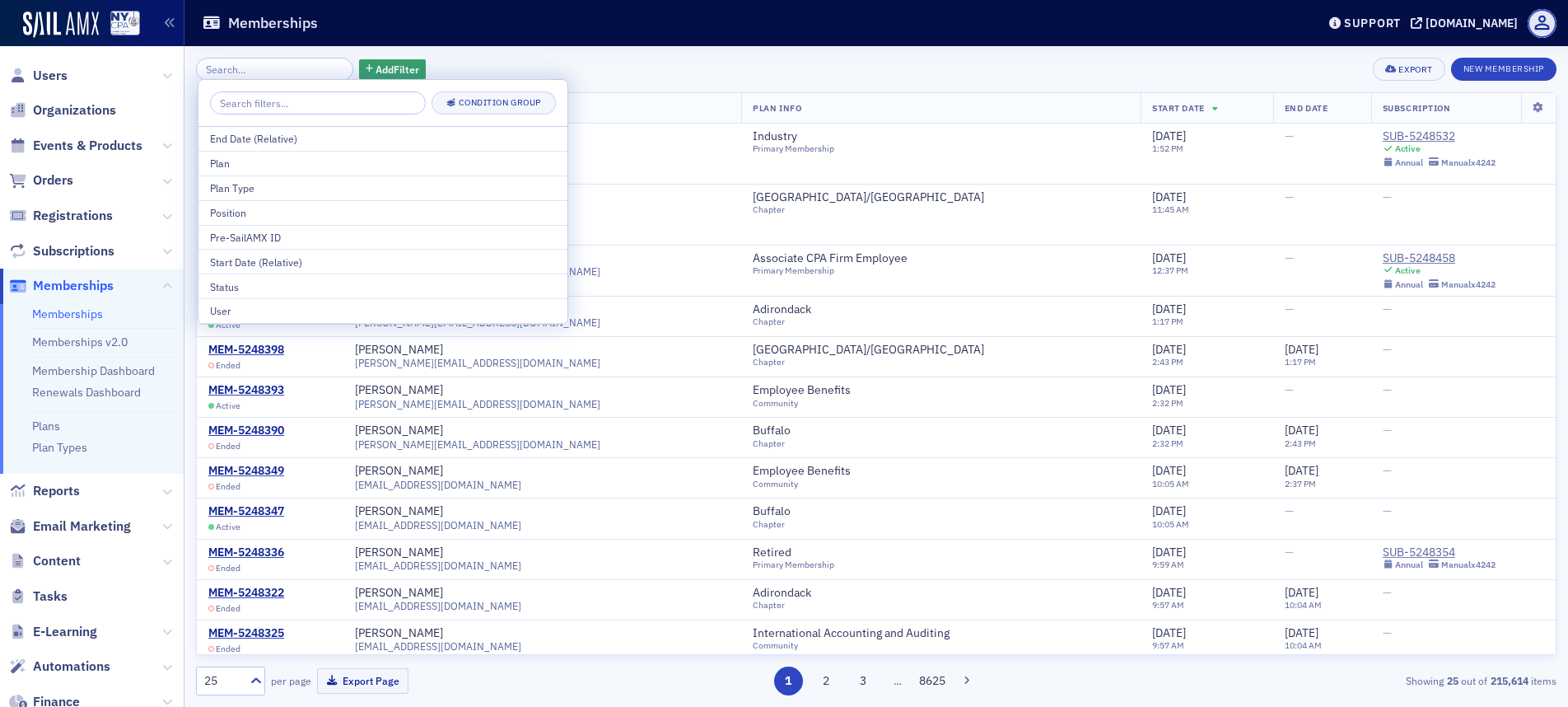
click at [1100, 38] on div "Memberships" at bounding box center [747, 23] width 1089 height 31
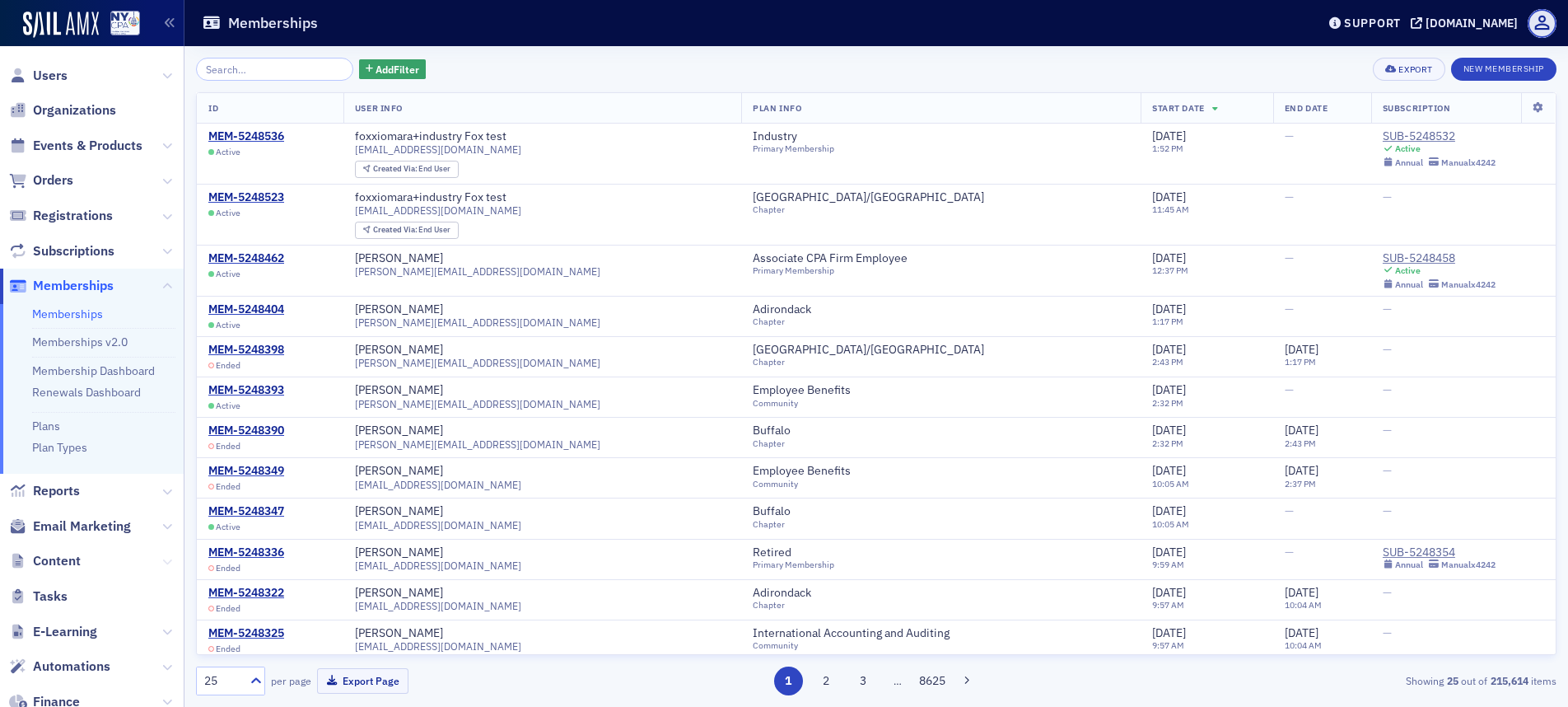
click at [162, 562] on icon at bounding box center [167, 562] width 10 height 10
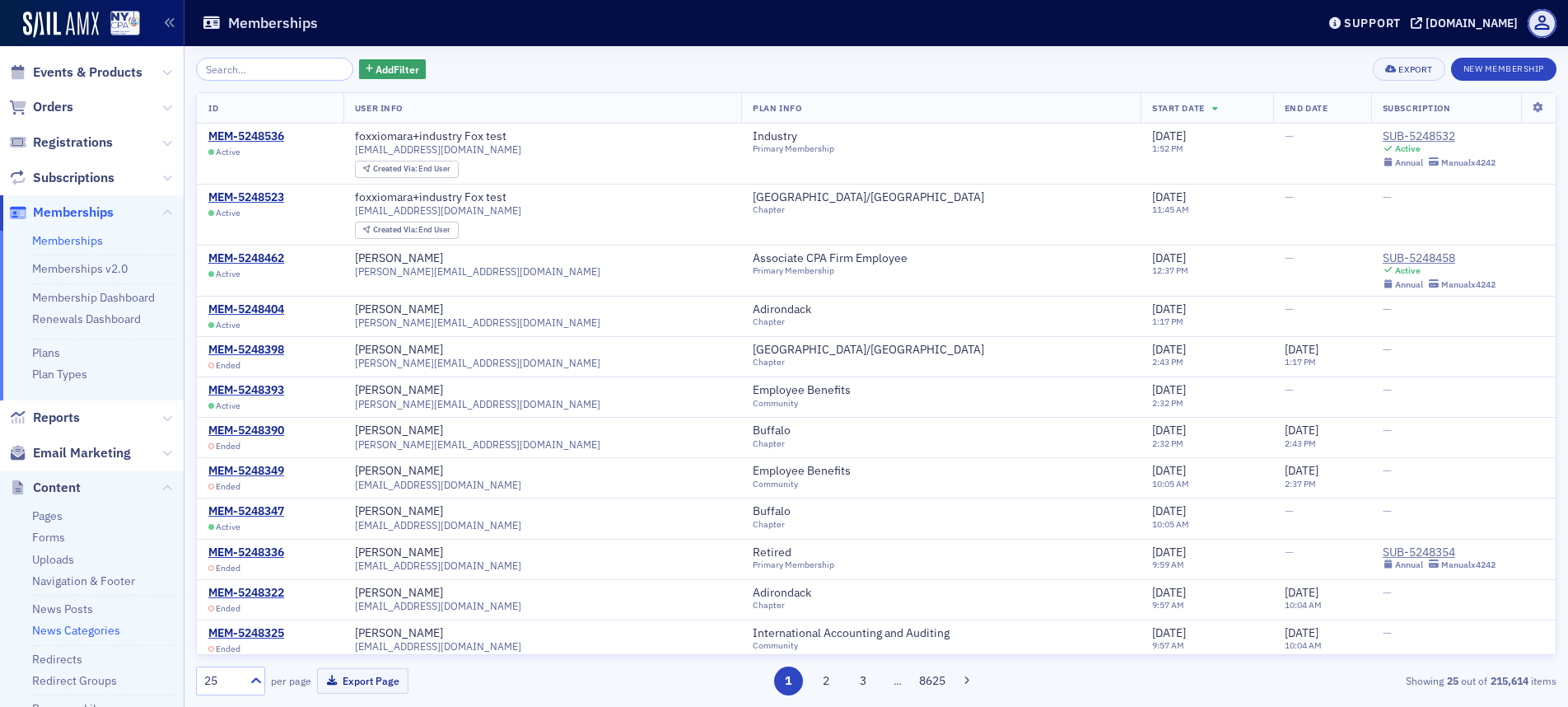
scroll to position [98, 0]
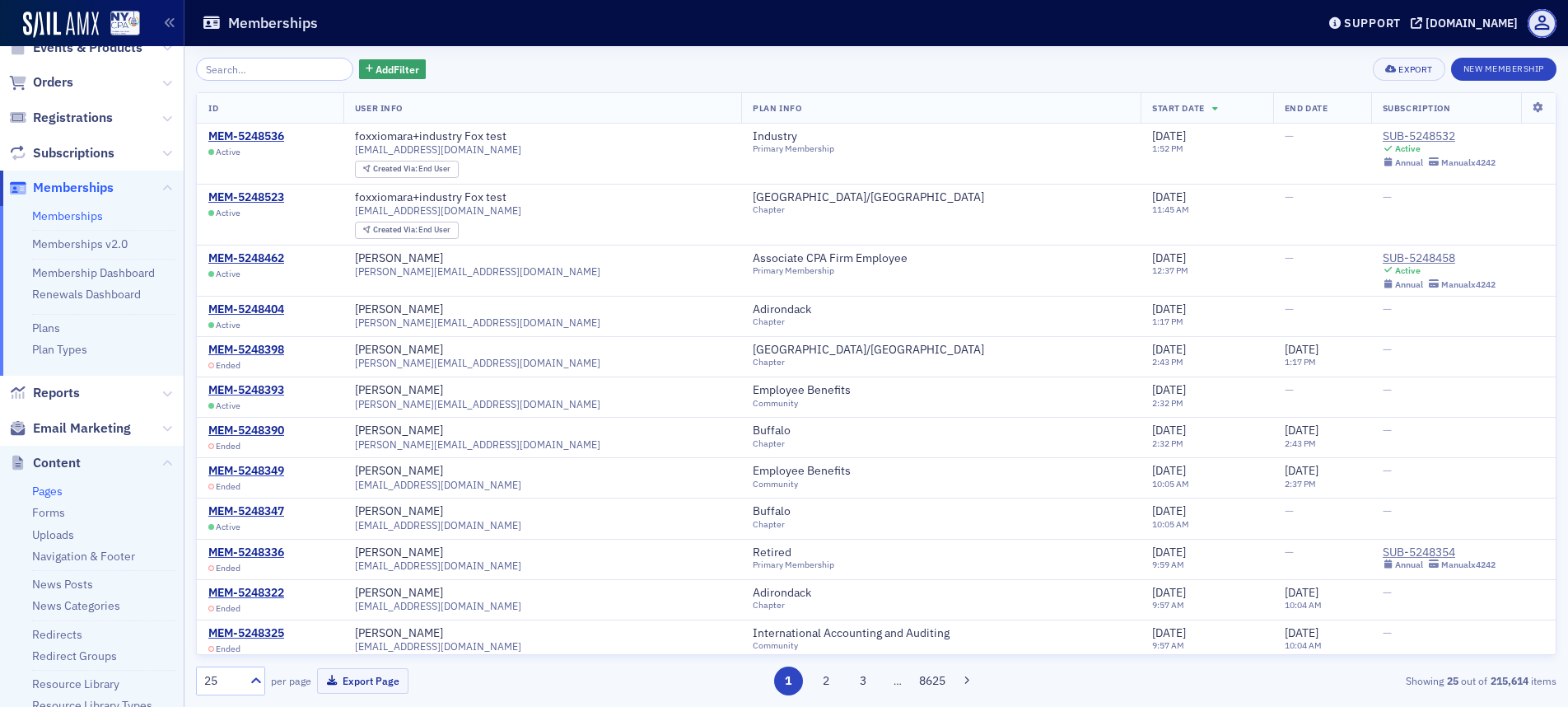
click at [50, 486] on link "Pages" at bounding box center [47, 491] width 30 height 15
